Goal: Navigation & Orientation: Find specific page/section

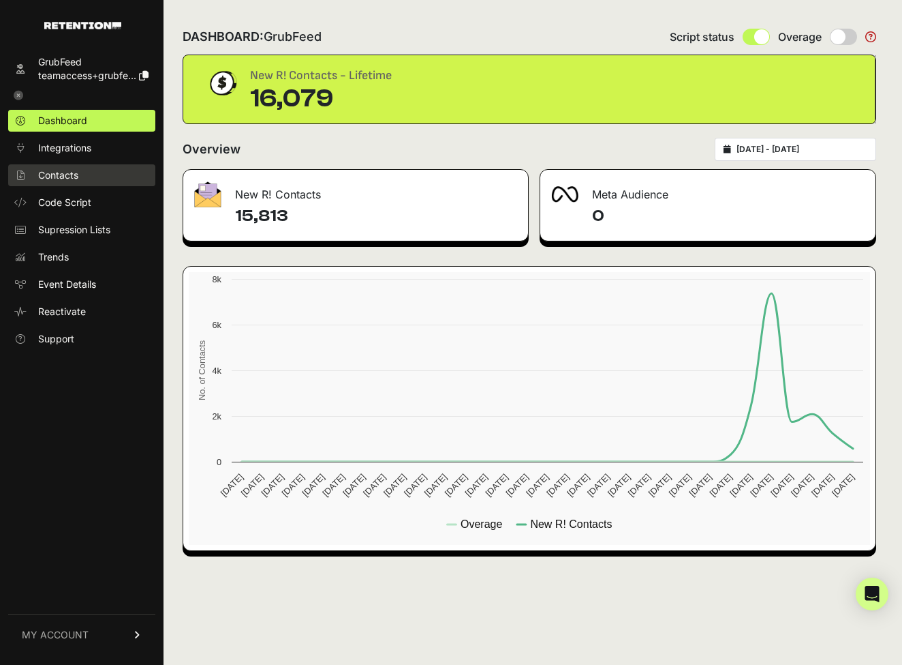
click at [82, 176] on link "Contacts" at bounding box center [81, 175] width 147 height 22
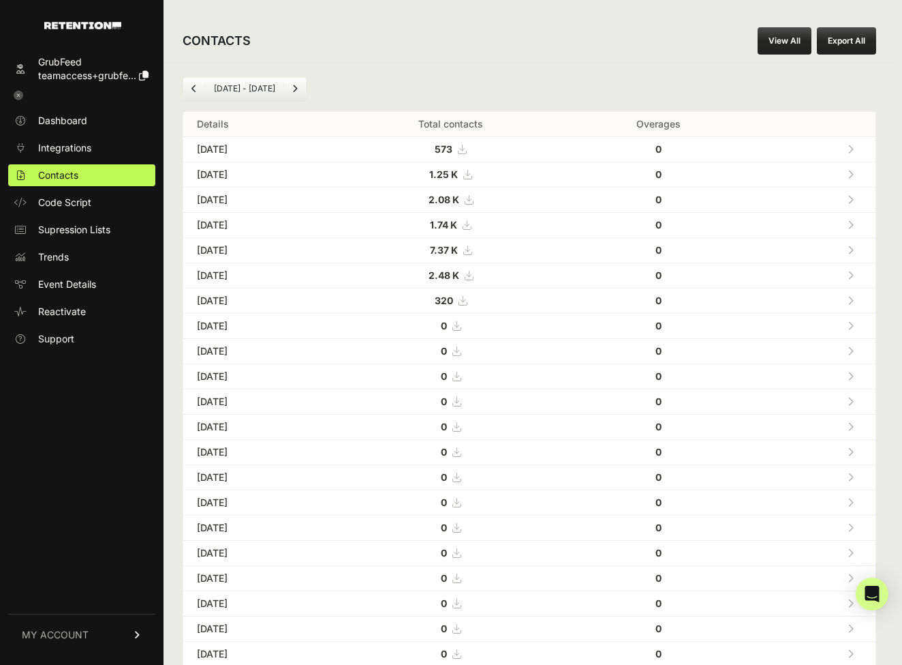
click at [793, 38] on link "View All" at bounding box center [785, 40] width 54 height 27
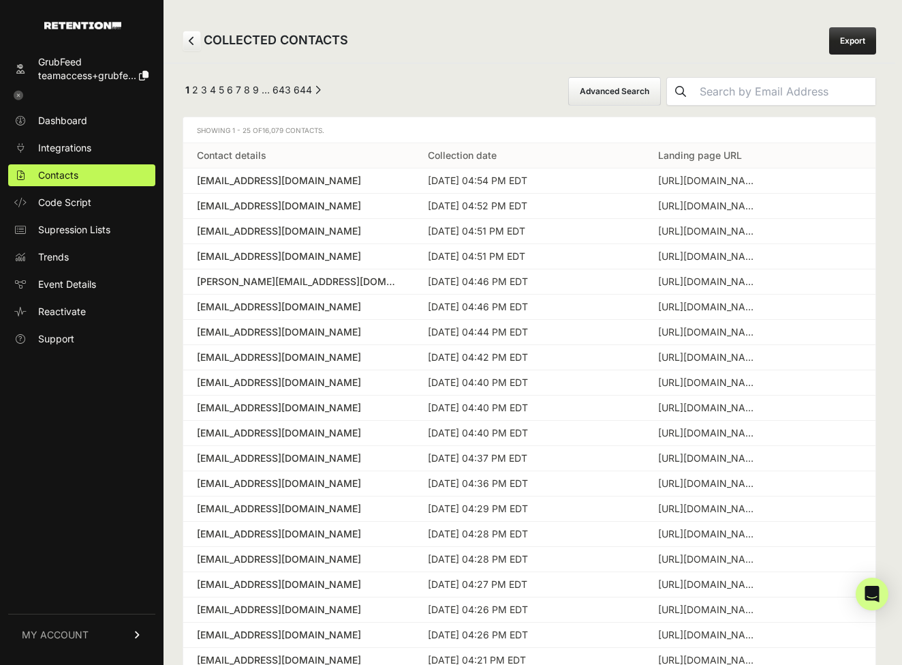
click at [464, 153] on link "Collection date" at bounding box center [462, 155] width 69 height 12
click at [457, 154] on link "Collection date" at bounding box center [462, 155] width 69 height 12
click at [473, 154] on link "Collection date" at bounding box center [462, 155] width 69 height 12
click at [219, 87] on link "5" at bounding box center [221, 90] width 5 height 12
click at [243, 91] on link "7" at bounding box center [245, 90] width 5 height 12
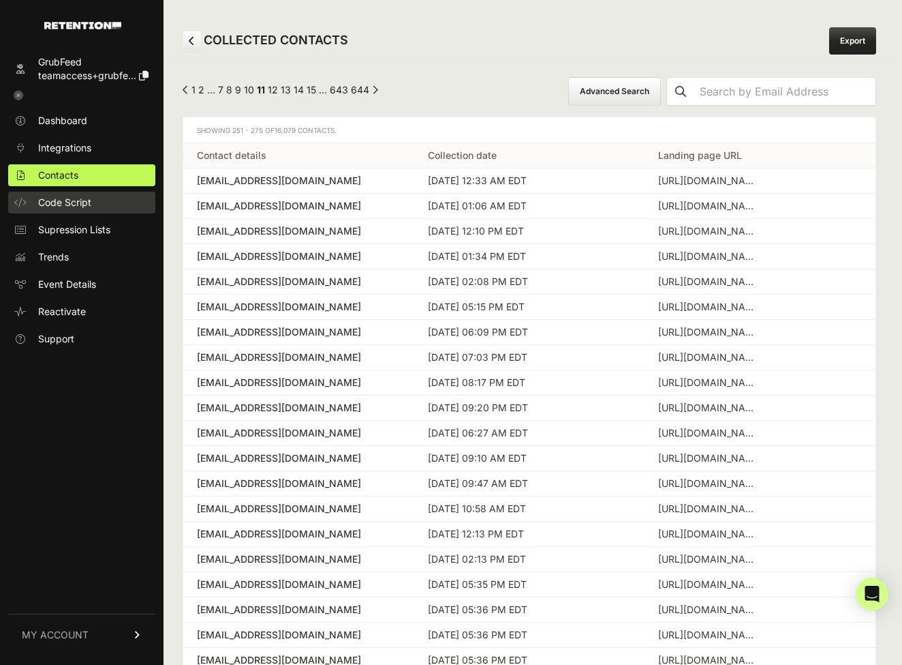
click at [35, 205] on link "Code Script" at bounding box center [81, 203] width 147 height 22
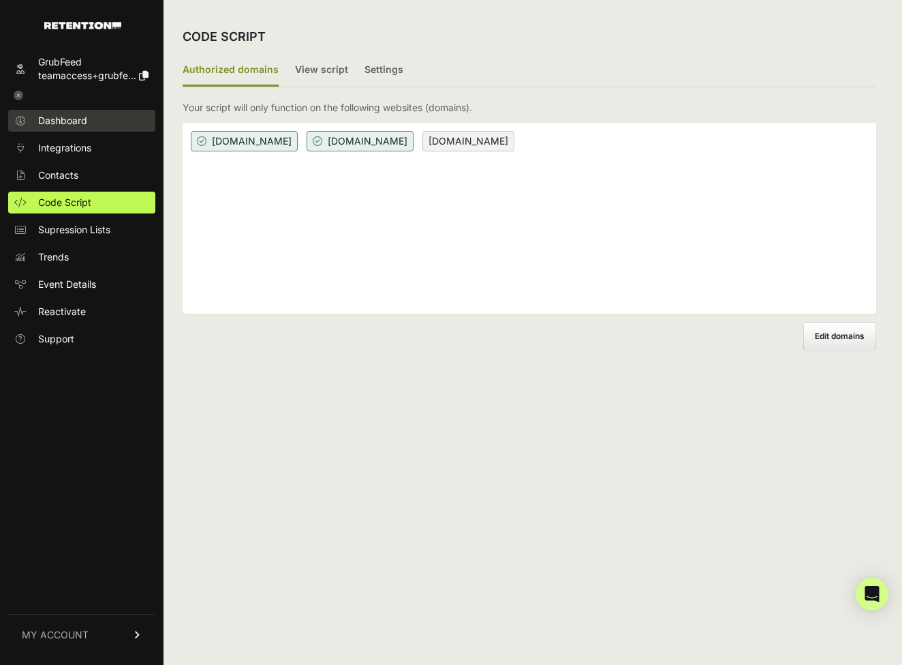
click at [74, 122] on span "Dashboard" at bounding box center [62, 121] width 49 height 14
